Goal: Task Accomplishment & Management: Use online tool/utility

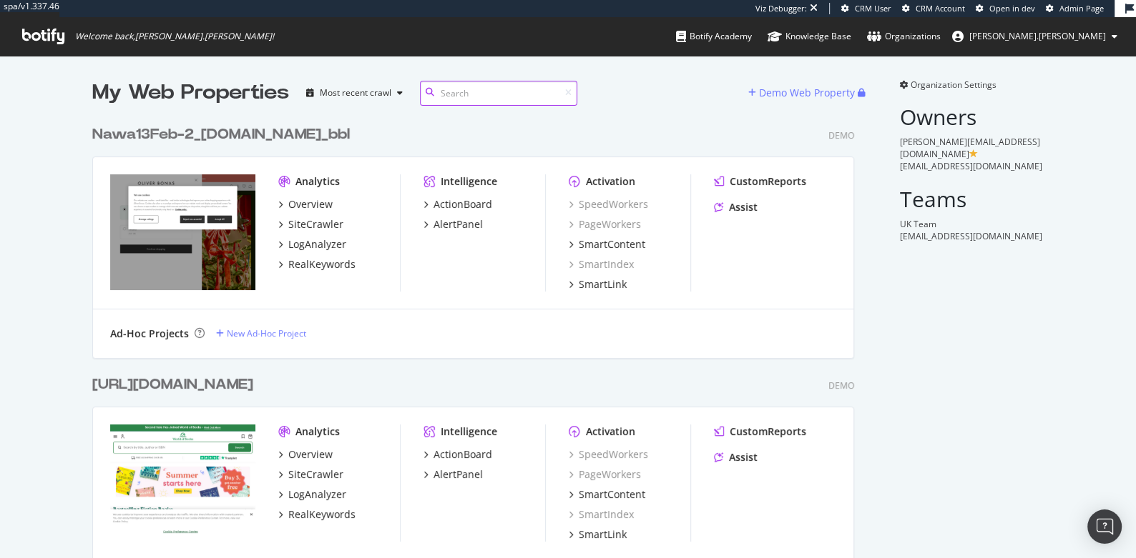
scroll to position [23591, 773]
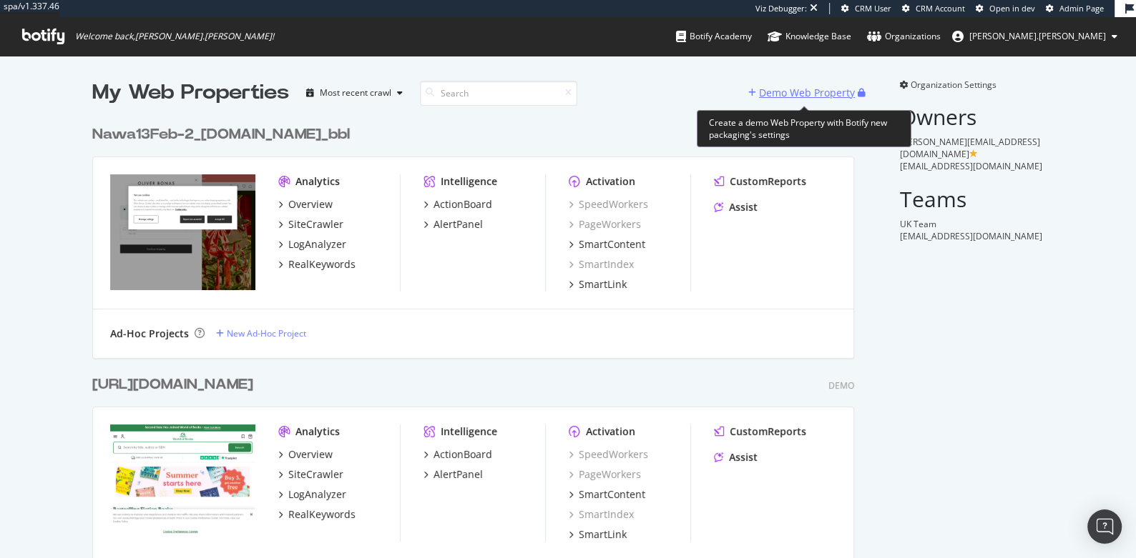
click at [831, 86] on div "Demo Web Property" at bounding box center [807, 93] width 96 height 14
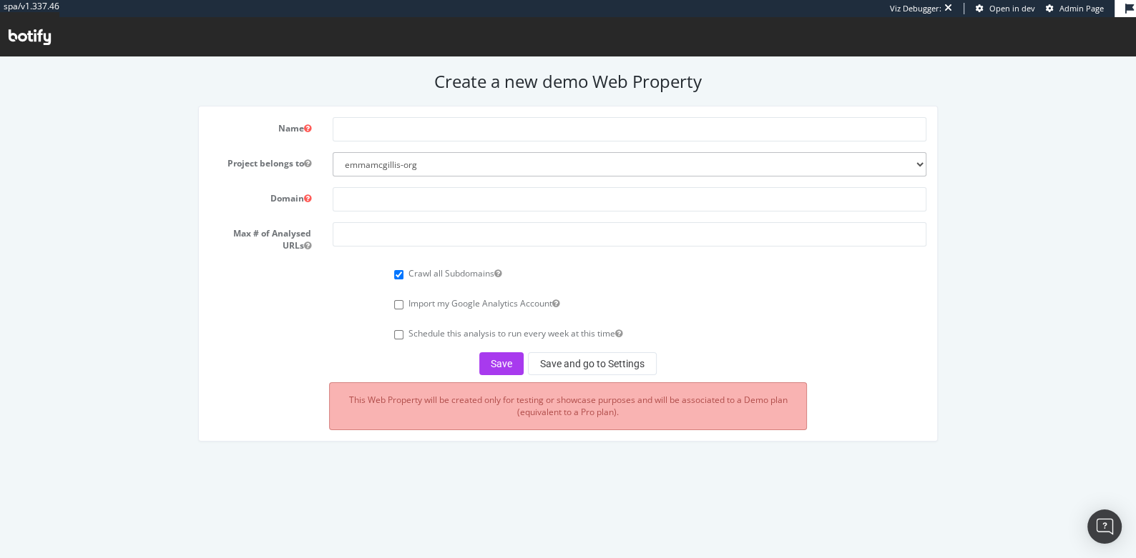
click at [450, 142] on form "Name Project belongs to [GEOGRAPHIC_DATA]-org Domain Max # of Analysed URLs Cra…" at bounding box center [568, 246] width 716 height 258
click at [444, 137] on input "text" at bounding box center [629, 129] width 593 height 24
type input "[PERSON_NAME]"
click at [425, 201] on input "text" at bounding box center [629, 199] width 593 height 24
paste input "[URL][DOMAIN_NAME]"
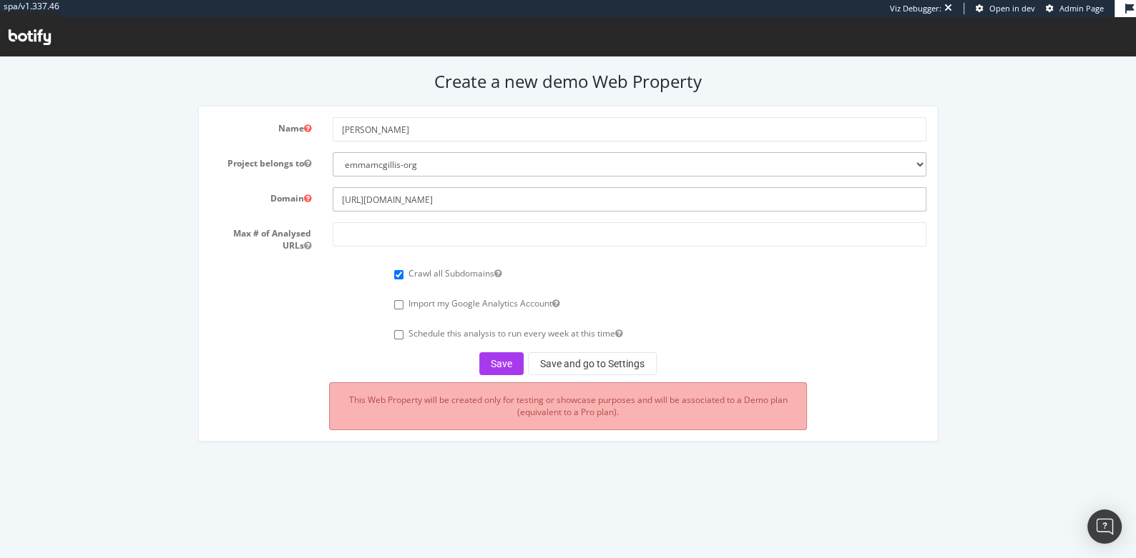
type input "[URL][DOMAIN_NAME]"
click at [418, 241] on input "number" at bounding box center [629, 234] width 593 height 24
type input "20000"
click at [625, 371] on button "Save and go to Settings" at bounding box center [592, 364] width 129 height 23
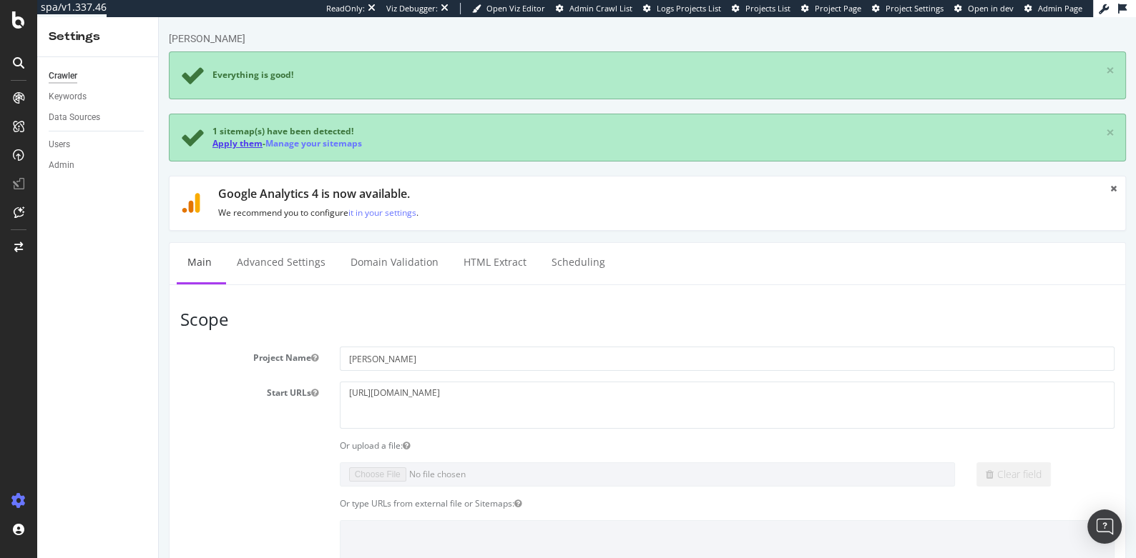
click at [236, 142] on link "Apply them" at bounding box center [237, 143] width 50 height 12
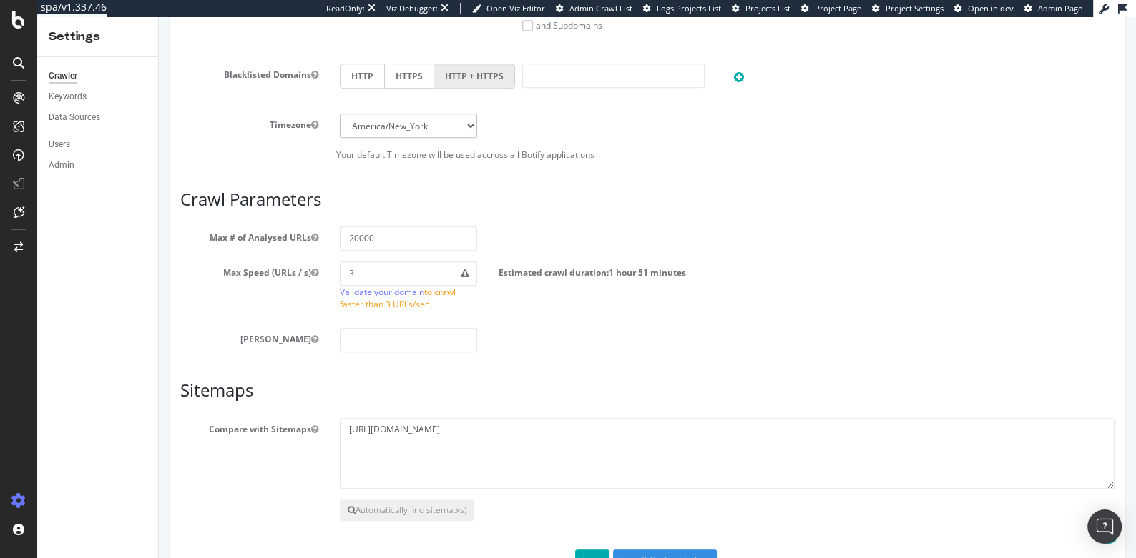
scroll to position [692, 0]
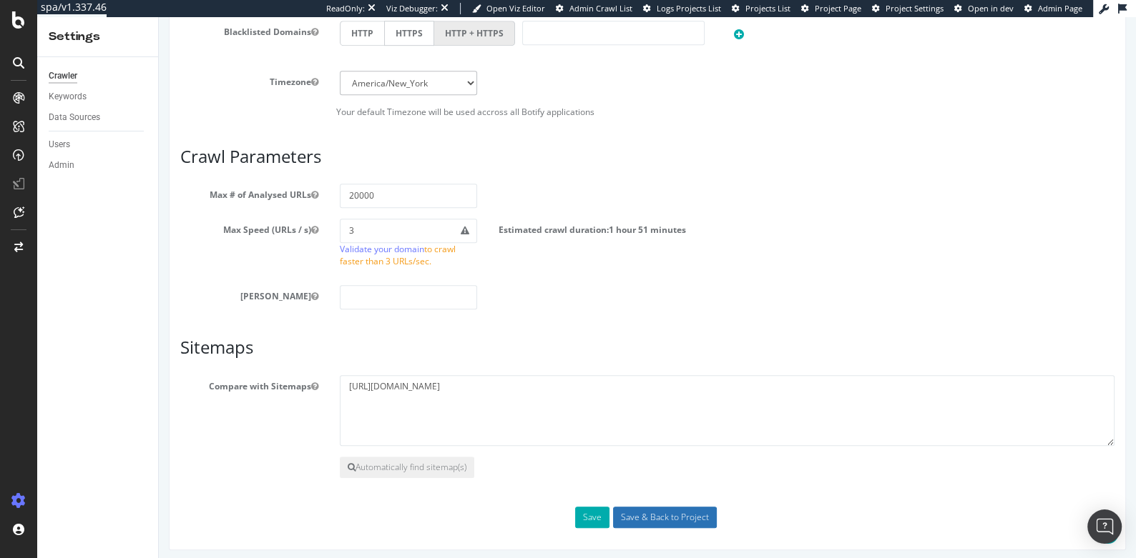
click at [652, 507] on input "Save & Back to Project" at bounding box center [665, 517] width 104 height 21
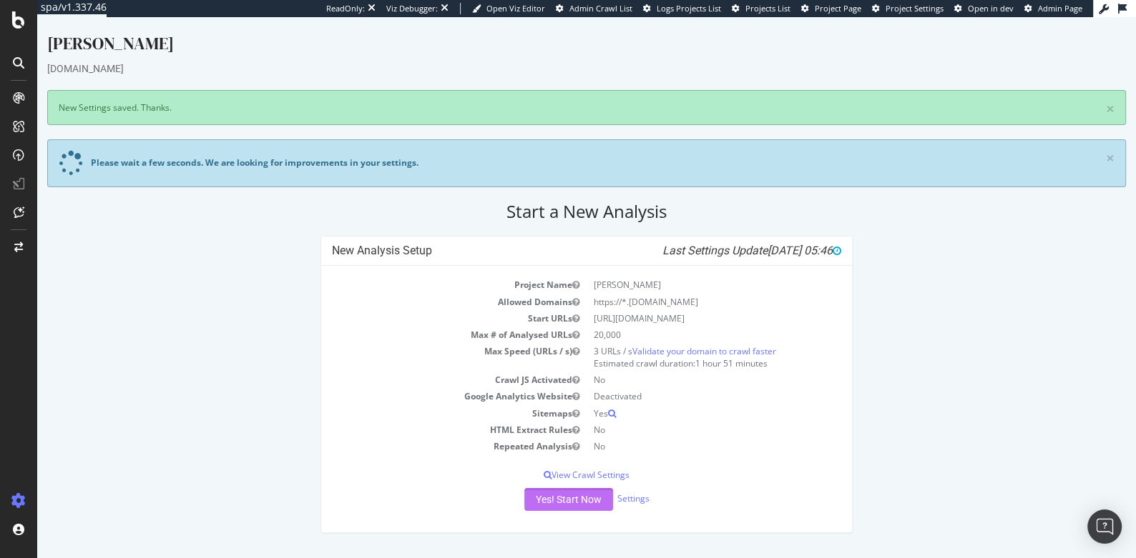
click at [557, 490] on button "Yes! Start Now" at bounding box center [568, 499] width 89 height 23
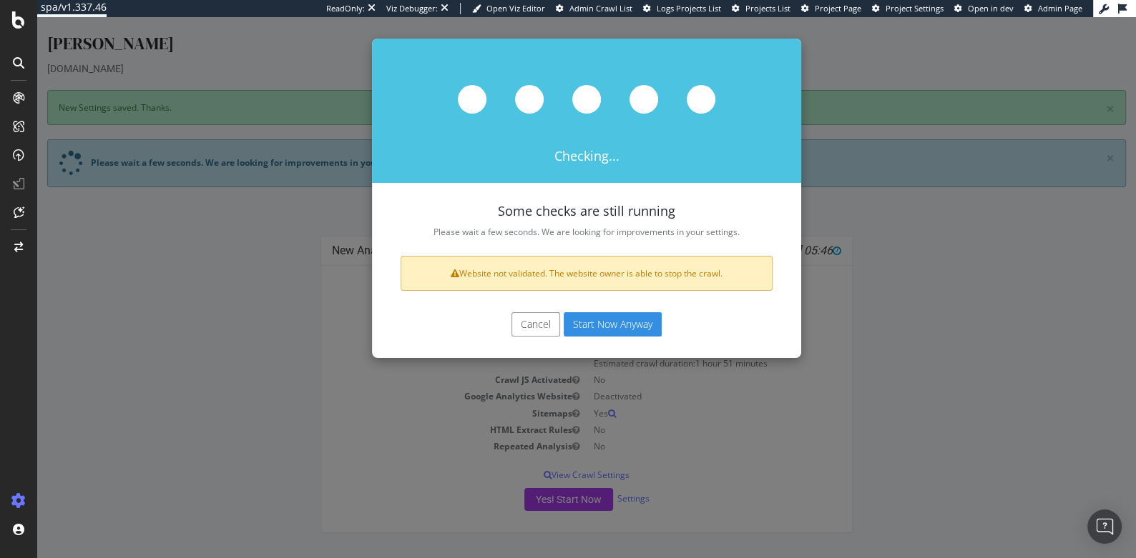
click at [636, 319] on button "Start Now Anyway" at bounding box center [612, 324] width 98 height 24
